Goal: Task Accomplishment & Management: Manage account settings

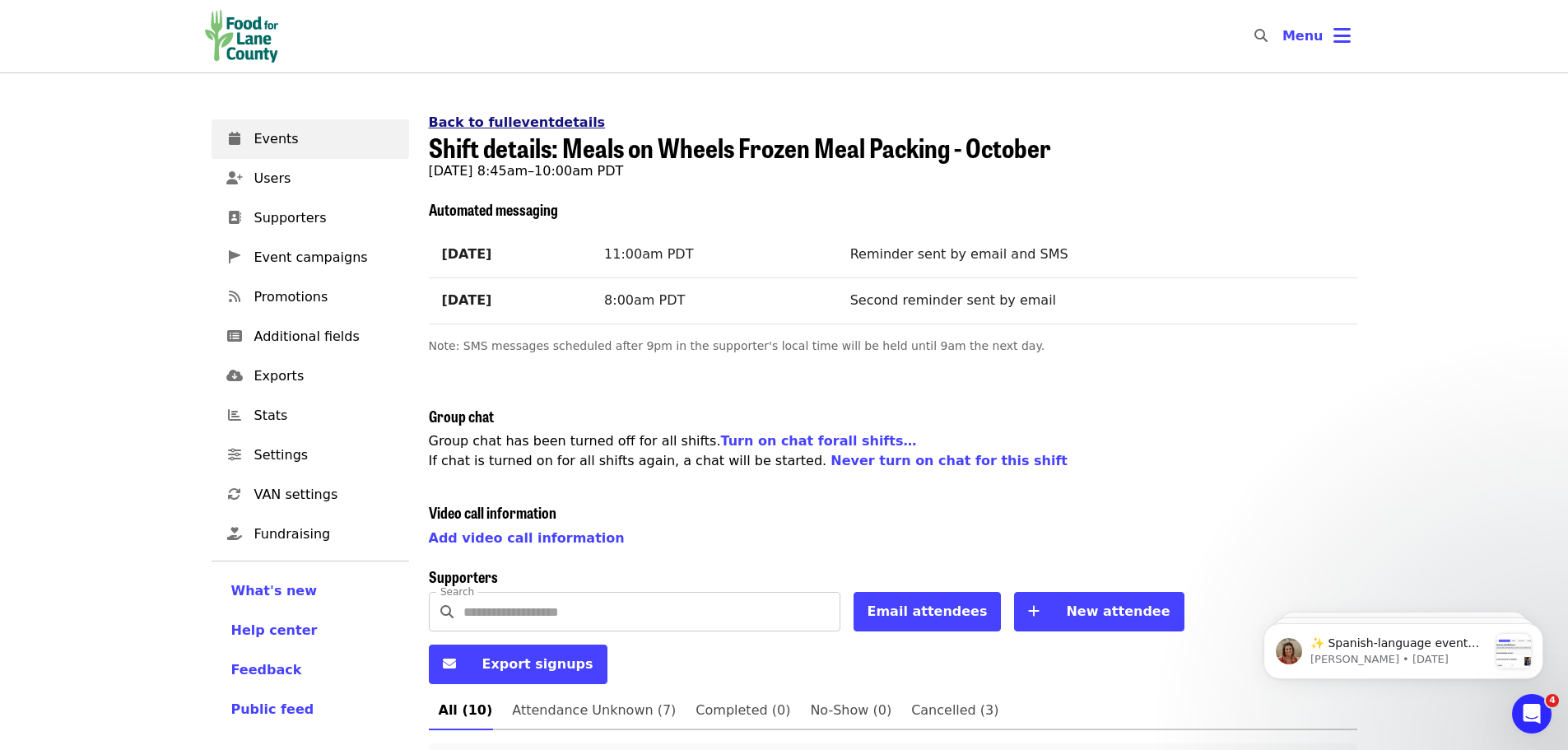
click at [490, 114] on link "Back to full event details" at bounding box center [517, 122] width 177 height 16
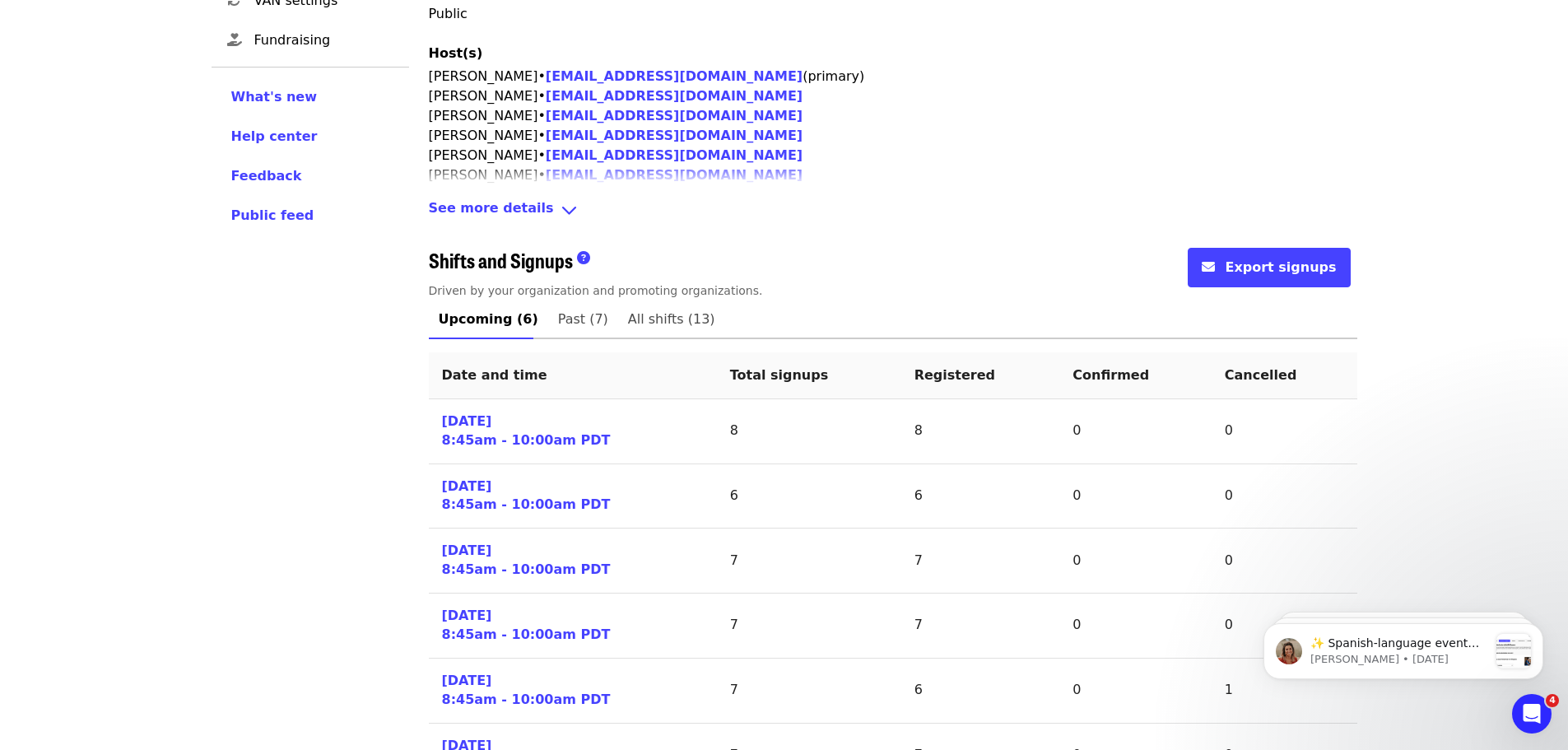
scroll to position [576, 0]
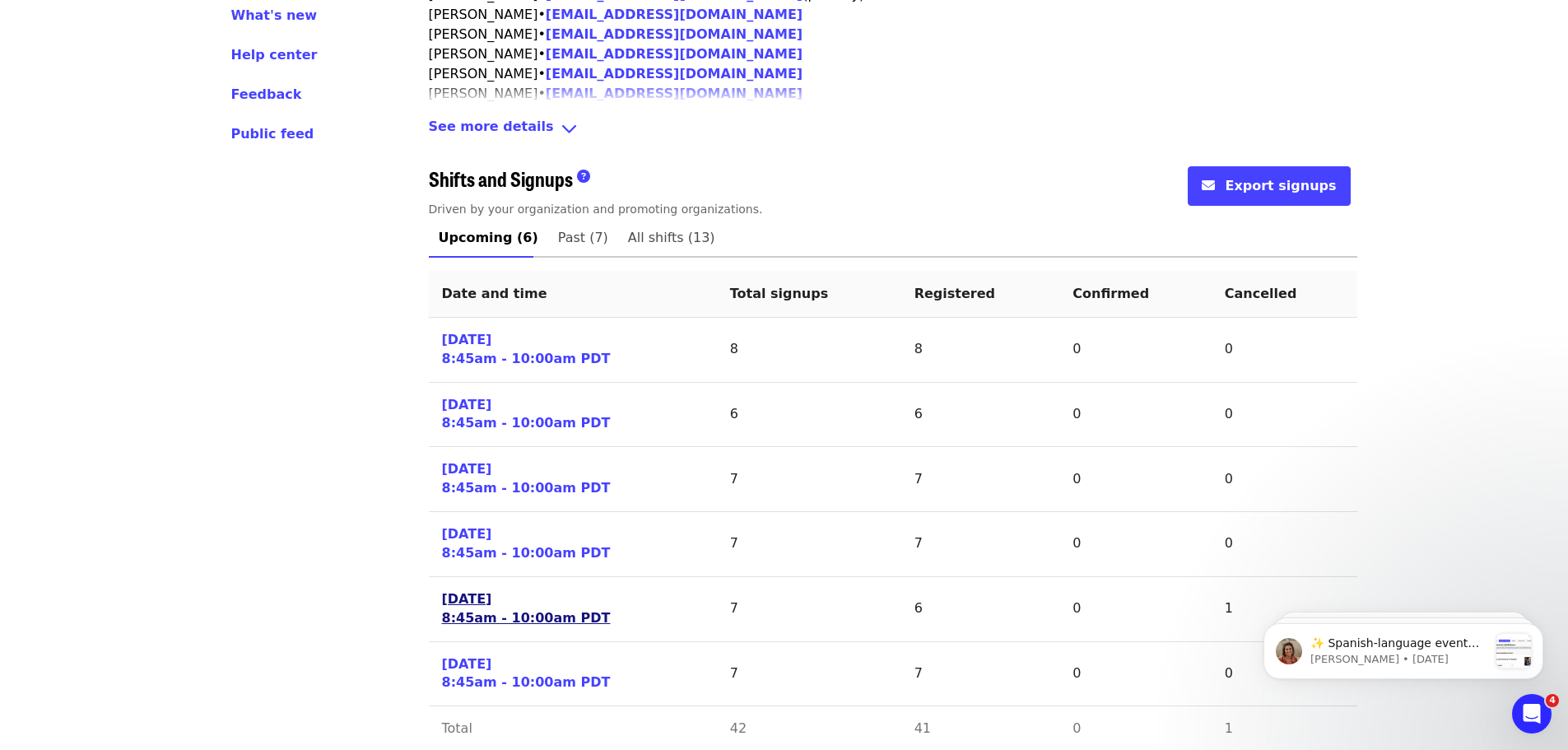
click at [531, 591] on link "[DATE] 8:45am - 10:00am PDT" at bounding box center [526, 609] width 169 height 38
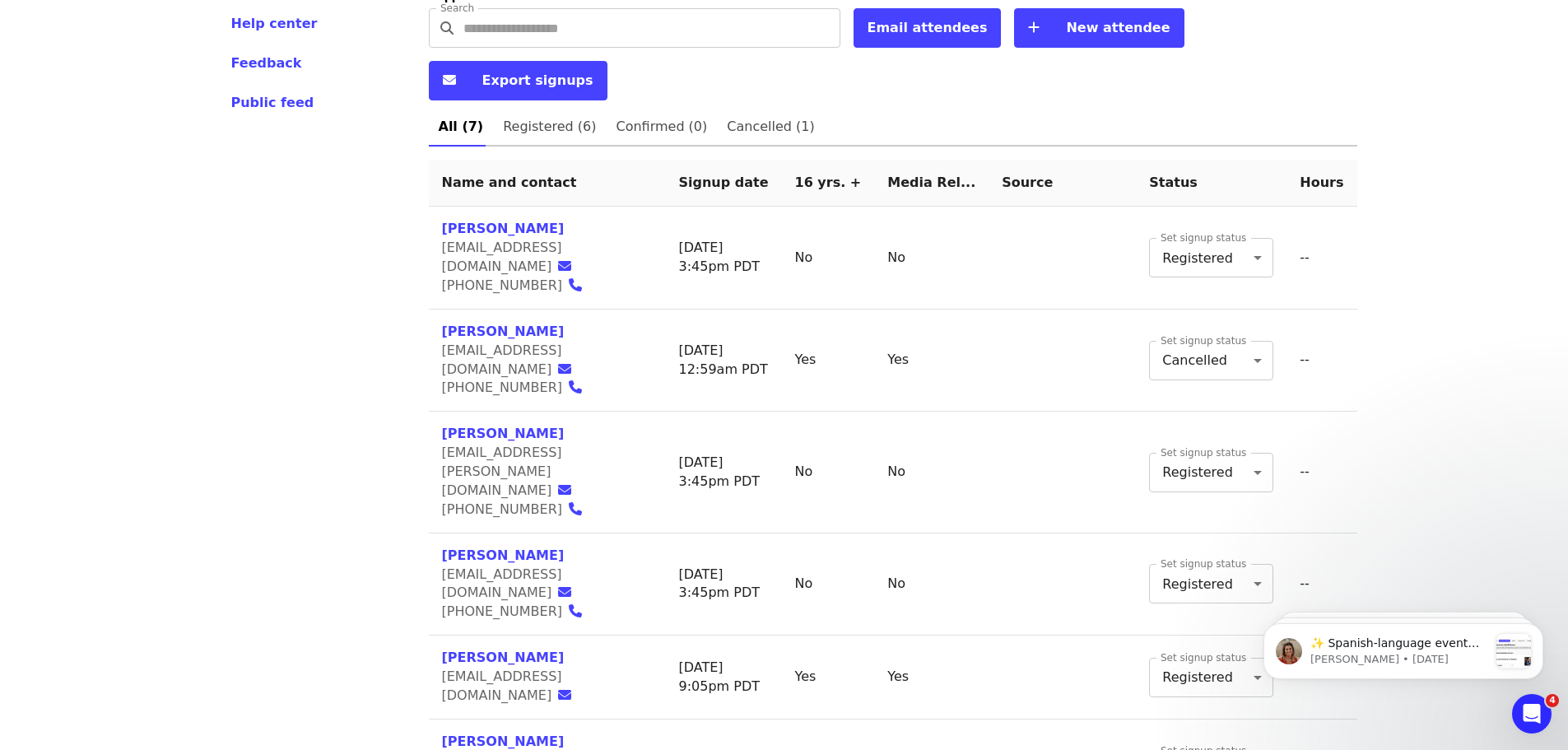
scroll to position [609, 0]
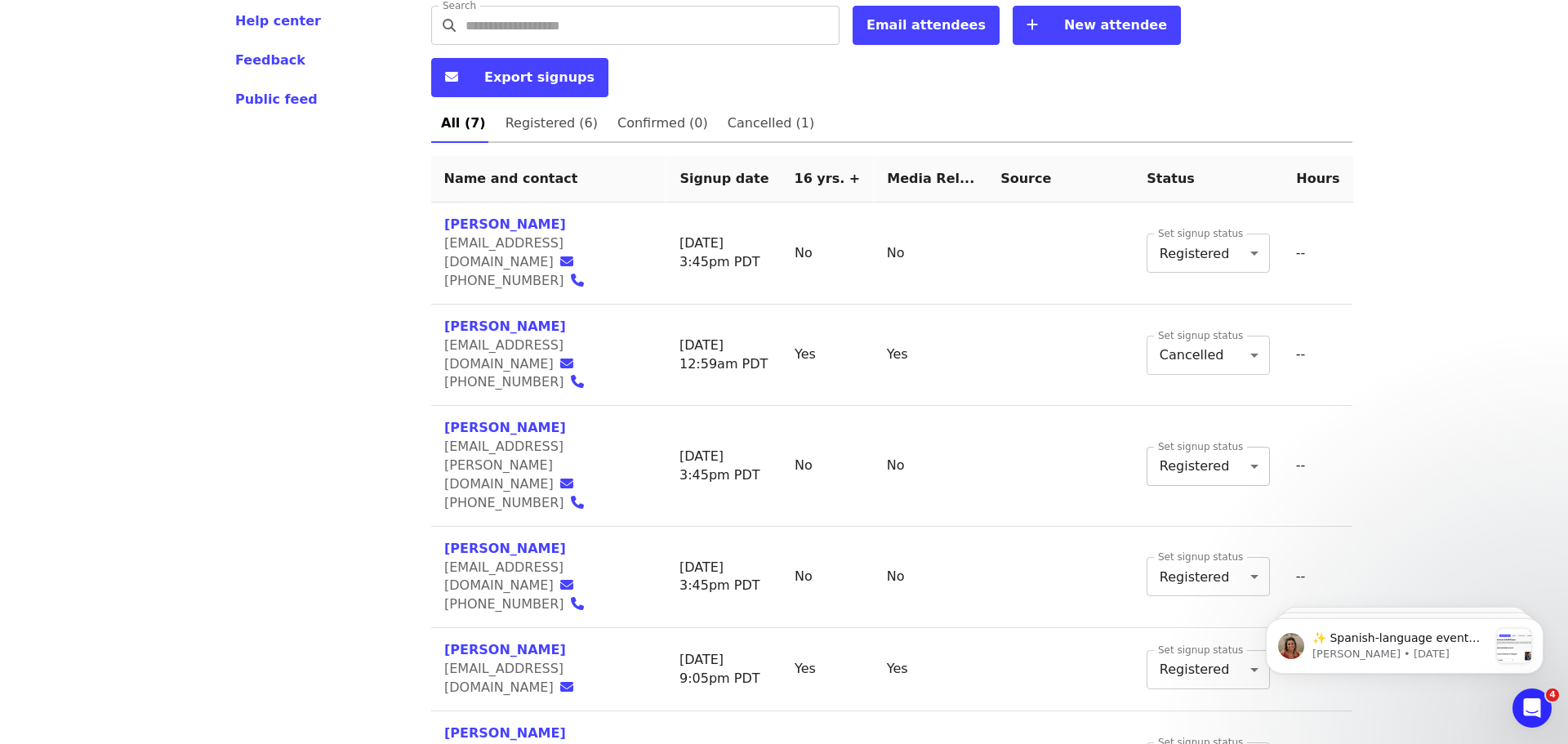
click at [1224, 375] on body "Skip to content ​ Menu Events Users Supporters Event campaigns Promotions Addit…" at bounding box center [784, 166] width 1568 height 1542
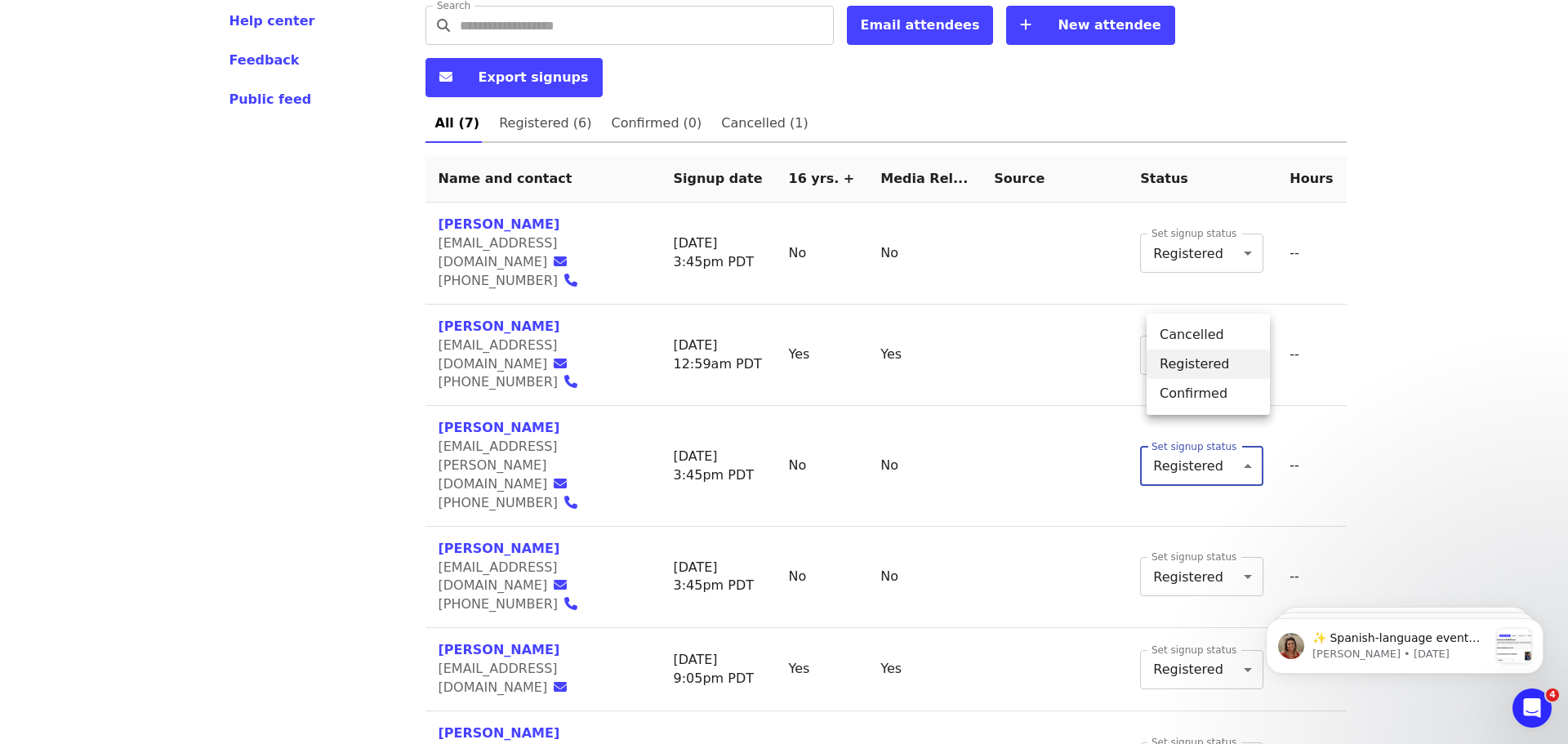
click at [1226, 335] on li "Cancelled" at bounding box center [1208, 335] width 123 height 29
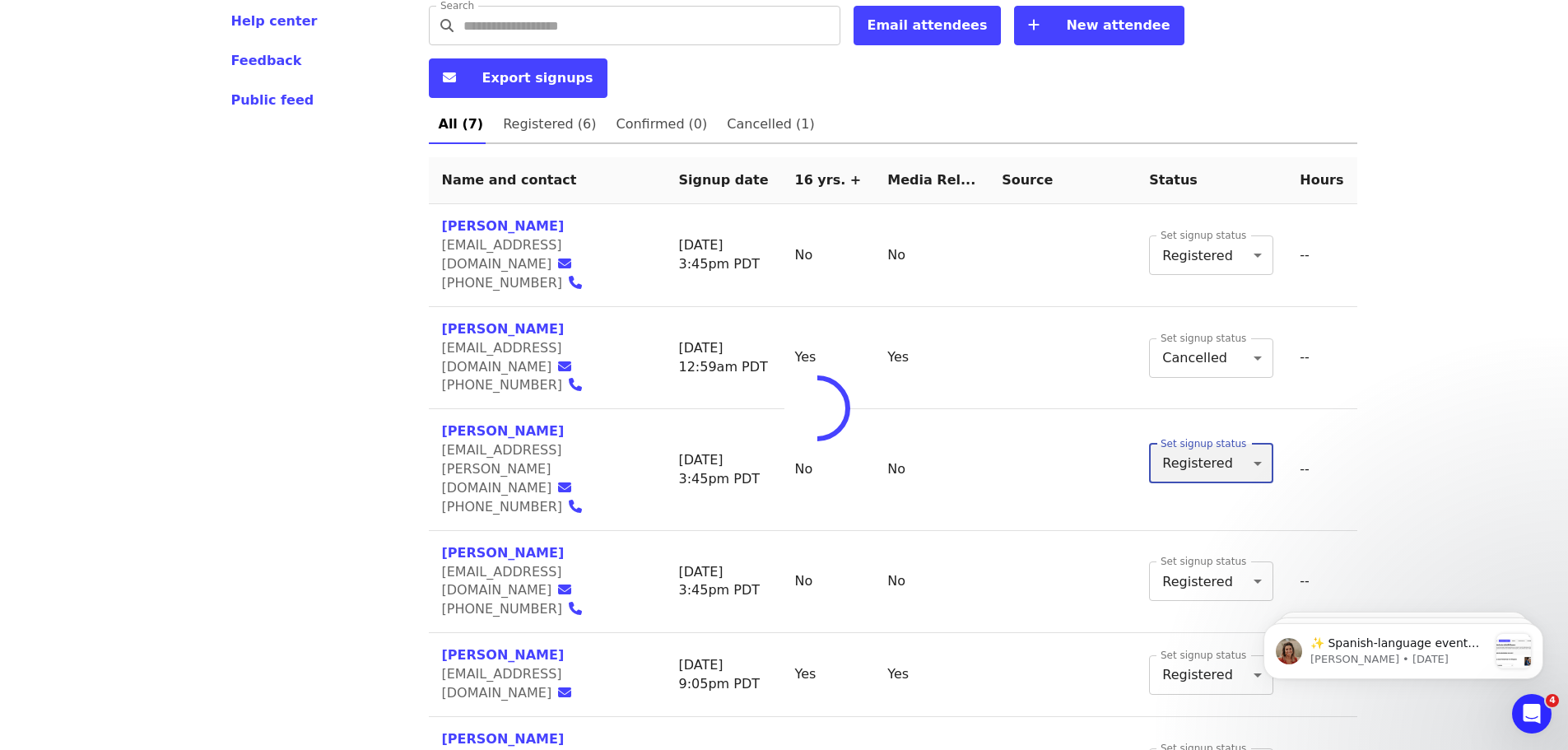
type input "*"
click at [1518, 318] on div "Skip to content ​ Menu Events Users Supporters Event campaigns Promotions Addit…" at bounding box center [784, 168] width 1568 height 1555
